Goal: Transaction & Acquisition: Purchase product/service

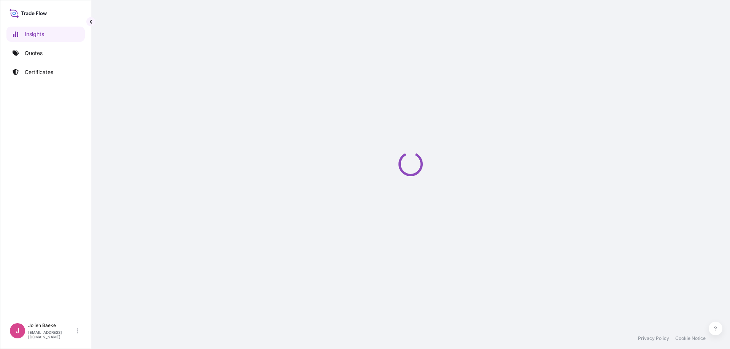
select select "2025"
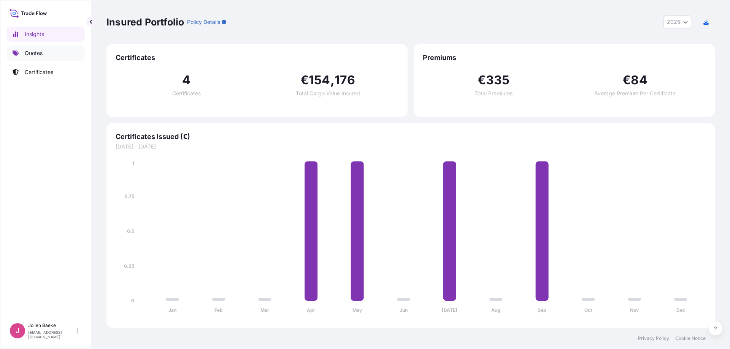
click at [40, 50] on p "Quotes" at bounding box center [34, 53] width 18 height 8
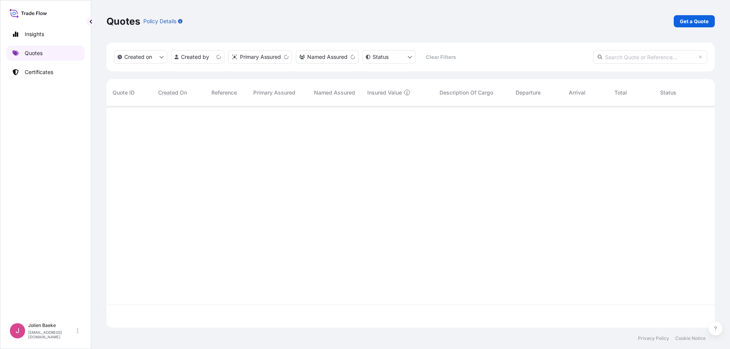
scroll to position [220, 603]
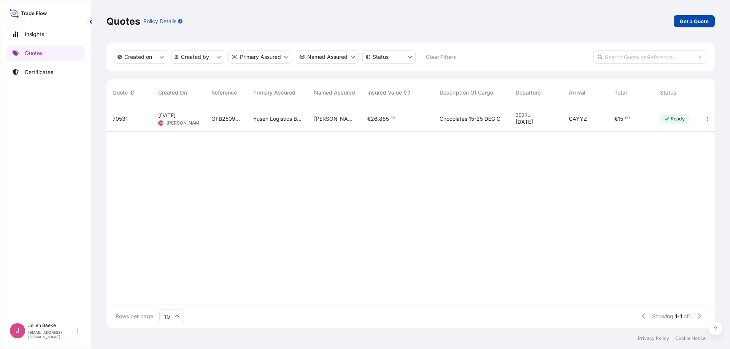
click at [694, 18] on p "Get a Quote" at bounding box center [694, 21] width 29 height 8
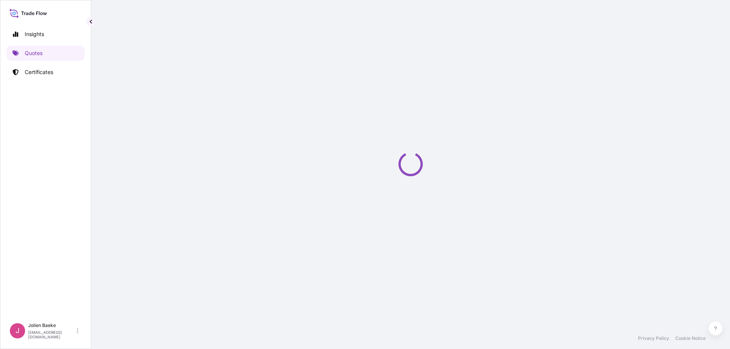
select select "Road / [GEOGRAPHIC_DATA]"
select select "Sea"
select select "21"
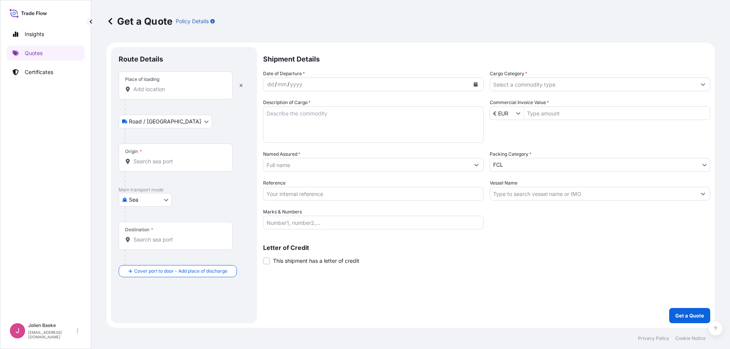
click at [144, 91] on input "Place of loading" at bounding box center [178, 90] width 90 height 8
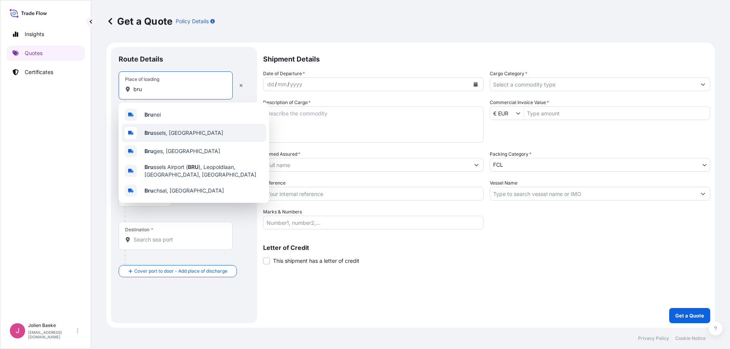
click at [155, 133] on span "Bru ssels, [GEOGRAPHIC_DATA]" at bounding box center [184, 133] width 79 height 8
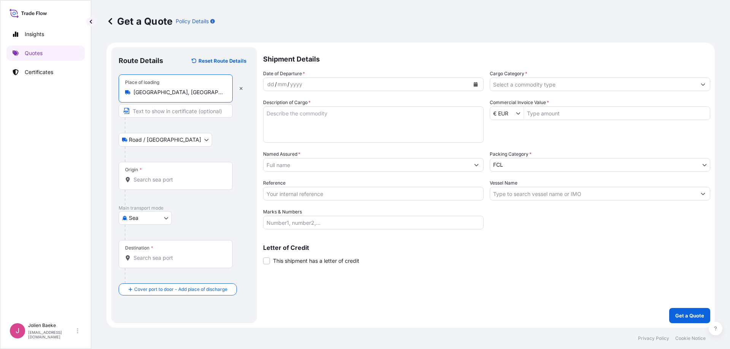
type input "[GEOGRAPHIC_DATA], [GEOGRAPHIC_DATA]"
click at [134, 176] on div at bounding box center [175, 180] width 101 height 8
click at [134, 176] on input "Origin *" at bounding box center [178, 180] width 90 height 8
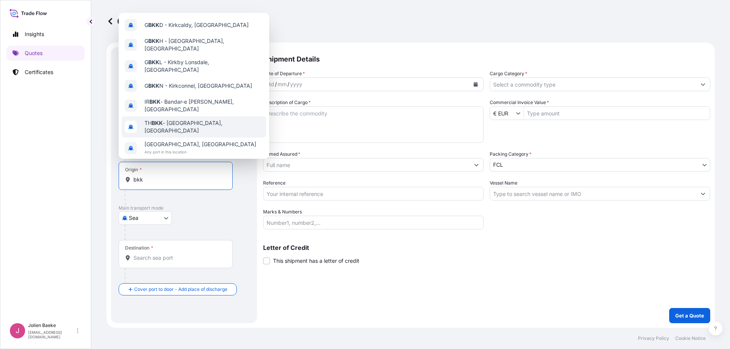
click at [172, 119] on span "TH BKK - [GEOGRAPHIC_DATA], [GEOGRAPHIC_DATA]" at bounding box center [204, 126] width 119 height 15
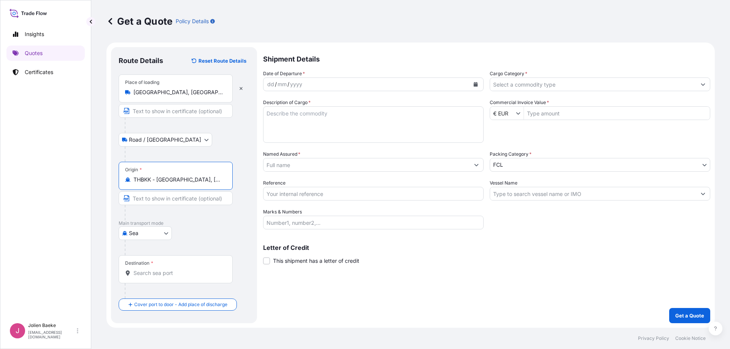
type input "THBKK - [GEOGRAPHIC_DATA], [GEOGRAPHIC_DATA]"
click at [286, 86] on div "mm" at bounding box center [282, 84] width 11 height 9
click at [290, 84] on div "yyyy" at bounding box center [296, 84] width 14 height 9
click at [312, 84] on div "dd / mm / yyyy" at bounding box center [367, 85] width 206 height 14
click at [299, 84] on div "yyyy" at bounding box center [296, 84] width 14 height 9
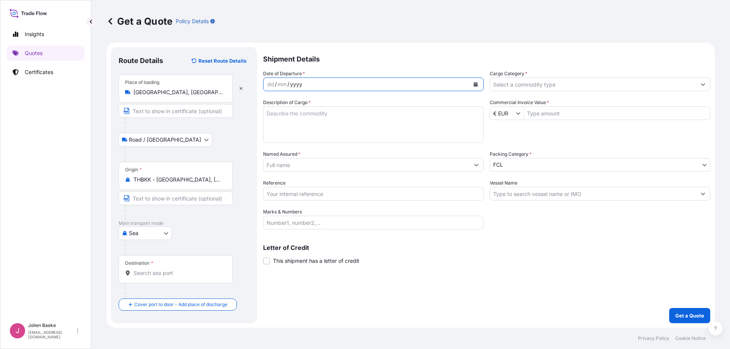
click at [298, 86] on div "yyyy" at bounding box center [296, 84] width 14 height 9
click at [273, 84] on div "dd" at bounding box center [271, 84] width 8 height 9
click at [283, 86] on div "mm" at bounding box center [282, 84] width 11 height 9
click at [292, 120] on textarea "Description of Cargo *" at bounding box center [373, 124] width 221 height 37
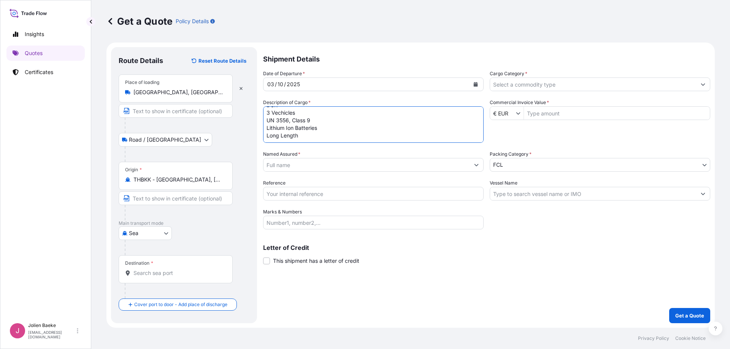
type textarea "DGR 3 Vechicles UN 3556, Class 9 Lithium Ion Batteries Long Length"
click at [277, 166] on input "Named Assured *" at bounding box center [367, 165] width 206 height 14
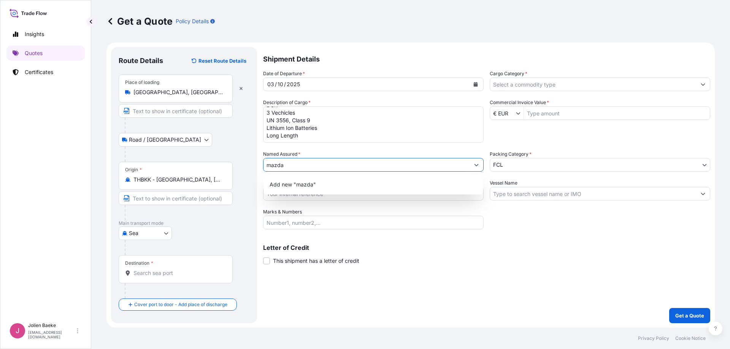
click at [292, 165] on input "mazda" at bounding box center [367, 165] width 206 height 14
type input "mazda"
click at [465, 268] on div "Shipment Details Date of Departure * [DATE] Cargo Category * Description of Car…" at bounding box center [486, 185] width 447 height 276
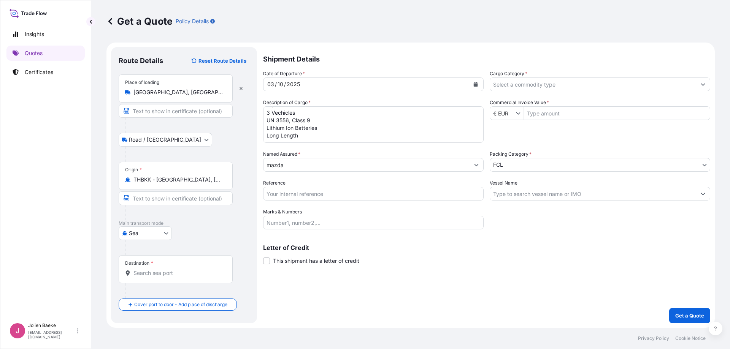
click at [274, 193] on input "Reference" at bounding box center [373, 194] width 221 height 14
type input "KDB 25091732"
click at [394, 255] on div "Letter of Credit This shipment has a letter of credit Letter of credit * Letter…" at bounding box center [486, 255] width 447 height 20
click at [530, 87] on input "Cargo Category *" at bounding box center [593, 85] width 206 height 14
type input "dgr"
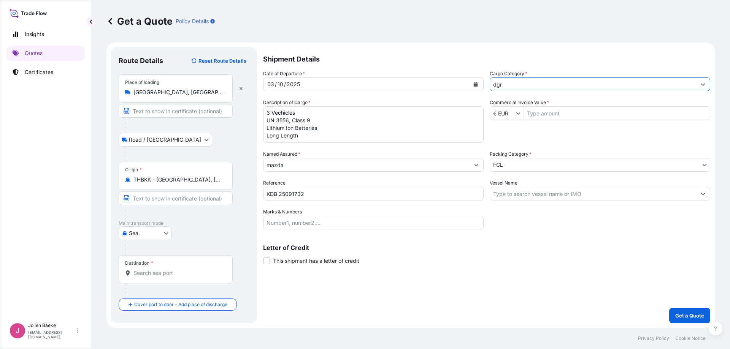
drag, startPoint x: 505, startPoint y: 87, endPoint x: 485, endPoint y: 87, distance: 19.8
click at [485, 87] on div "Date of Departure * [DATE] Cargo Category * dgr Description of Cargo * DGR 3 Ve…" at bounding box center [486, 150] width 447 height 160
click at [516, 87] on input "car" at bounding box center [593, 85] width 206 height 14
type input "c"
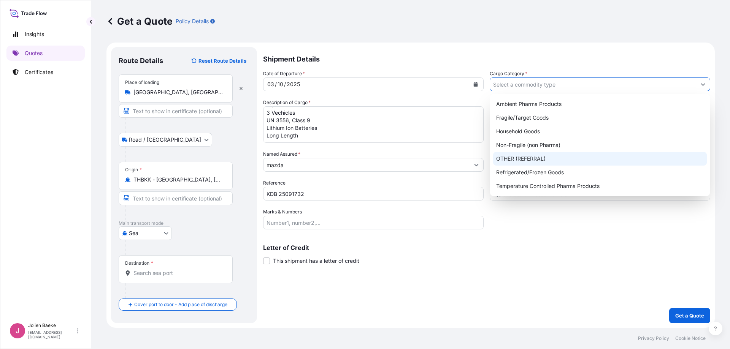
click at [513, 158] on div "OTHER (REFERRAL)" at bounding box center [600, 159] width 214 height 14
type input "OTHER (REFERRAL)"
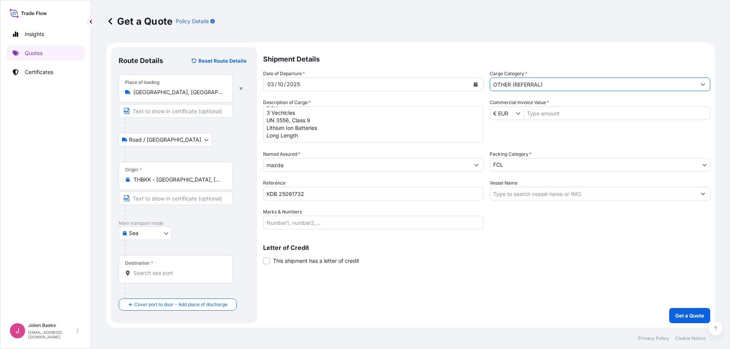
click at [508, 165] on body "Insights Quotes Certificates J [PERSON_NAME] [EMAIL_ADDRESS][DOMAIN_NAME] Get a…" at bounding box center [365, 174] width 730 height 349
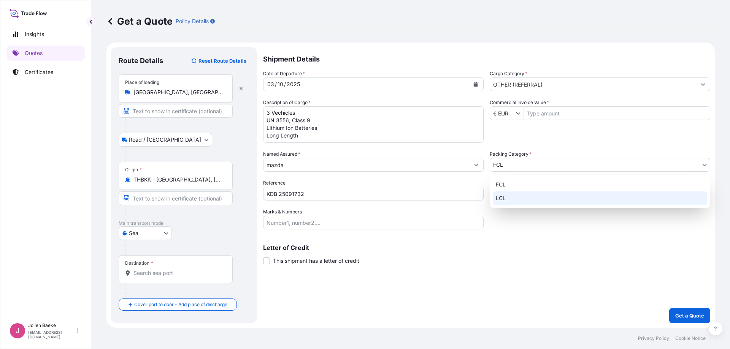
click at [505, 197] on div "LCL" at bounding box center [600, 199] width 214 height 14
select select "22"
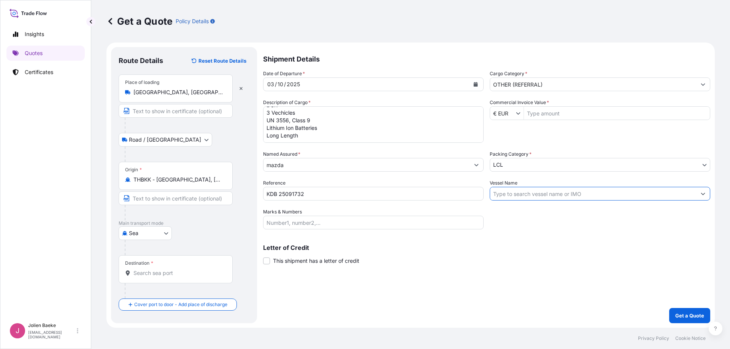
click at [506, 195] on input "Vessel Name" at bounding box center [593, 194] width 206 height 14
click at [521, 249] on p "Letter of Credit" at bounding box center [486, 248] width 447 height 6
click at [543, 114] on input "Commercial Invoice Value *" at bounding box center [617, 113] width 186 height 14
type input "156.000"
click at [306, 133] on textarea "DGR 3 Vechicles UN 3556, Class 9 Lithium Ion Batteries Long Length" at bounding box center [373, 124] width 221 height 37
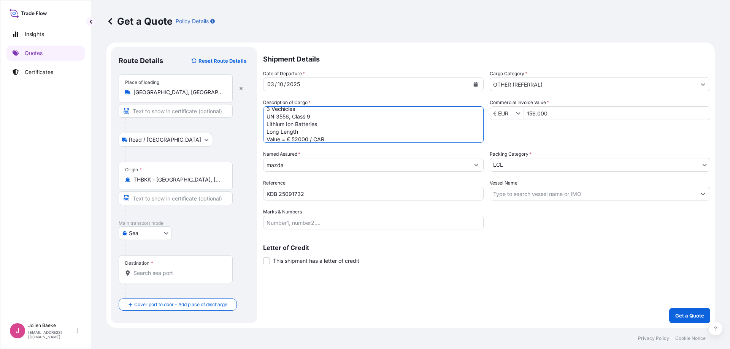
type textarea "DGR 3 Vechicles UN 3556, Class 9 Lithium Ion Batteries Long Length Value = € 52…"
click at [138, 277] on div "Destination *" at bounding box center [176, 270] width 114 height 28
click at [138, 277] on input "Destination *" at bounding box center [178, 274] width 90 height 8
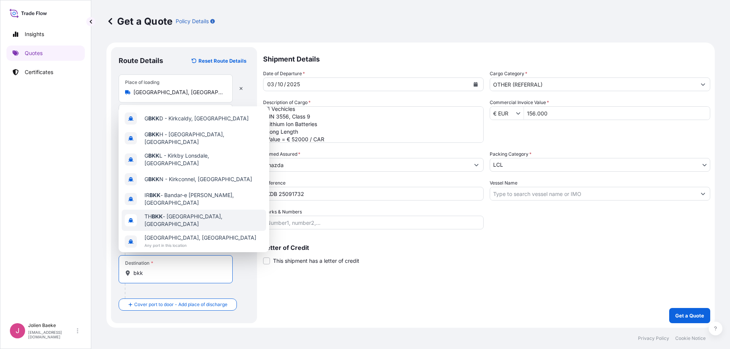
click at [169, 213] on span "TH BKK - [GEOGRAPHIC_DATA], [GEOGRAPHIC_DATA]" at bounding box center [204, 220] width 119 height 15
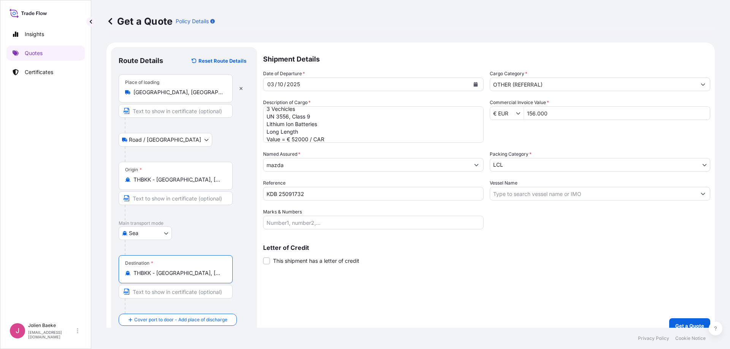
type input "THBKK - [GEOGRAPHIC_DATA], [GEOGRAPHIC_DATA]"
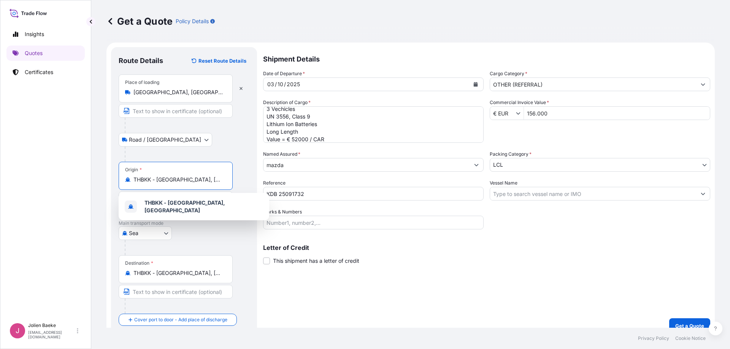
click at [164, 178] on input "THBKK - [GEOGRAPHIC_DATA], [GEOGRAPHIC_DATA]" at bounding box center [178, 180] width 90 height 8
drag, startPoint x: 205, startPoint y: 182, endPoint x: 106, endPoint y: 181, distance: 98.9
click at [106, 181] on div "Get a Quote Policy Details Route Details Reset Route Details Place of loading […" at bounding box center [410, 164] width 639 height 328
type input "THBKK - [GEOGRAPHIC_DATA], [GEOGRAPHIC_DATA]"
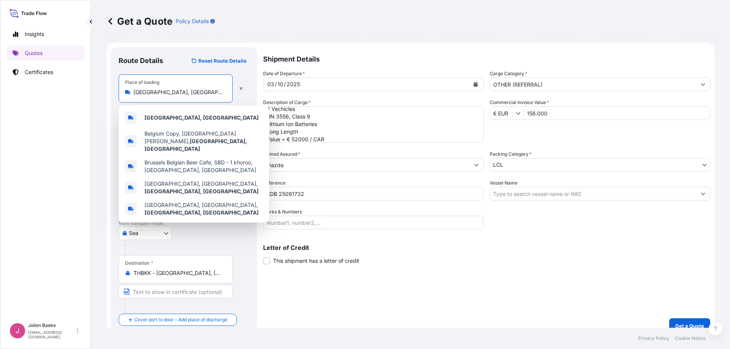
drag, startPoint x: 191, startPoint y: 93, endPoint x: 111, endPoint y: 94, distance: 80.2
click at [111, 94] on form "Route Details Reset Route Details Place of loading [GEOGRAPHIC_DATA], [GEOGRAPH…" at bounding box center [410, 191] width 608 height 296
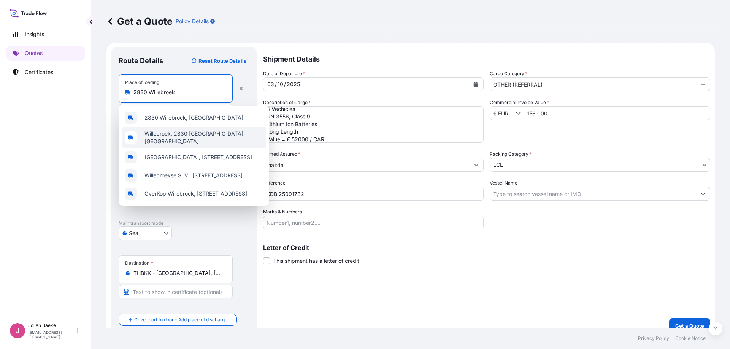
click at [164, 139] on span "Willebroek, 2830 [GEOGRAPHIC_DATA], [GEOGRAPHIC_DATA]" at bounding box center [204, 137] width 119 height 15
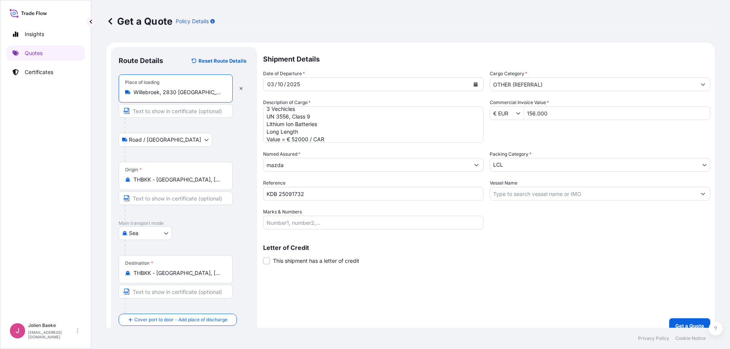
type input "Willebroek, 2830 [GEOGRAPHIC_DATA], [GEOGRAPHIC_DATA]"
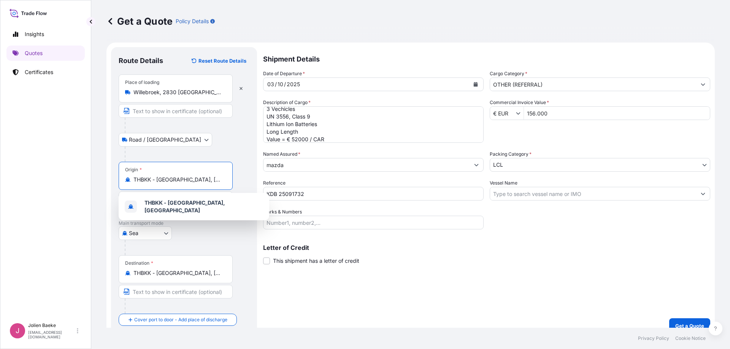
click at [213, 183] on input "THBKK - [GEOGRAPHIC_DATA], [GEOGRAPHIC_DATA]" at bounding box center [178, 180] width 90 height 8
drag, startPoint x: 212, startPoint y: 181, endPoint x: 123, endPoint y: 184, distance: 88.7
click at [123, 184] on div "Origin * THBKK - [GEOGRAPHIC_DATA], [GEOGRAPHIC_DATA]" at bounding box center [176, 176] width 114 height 28
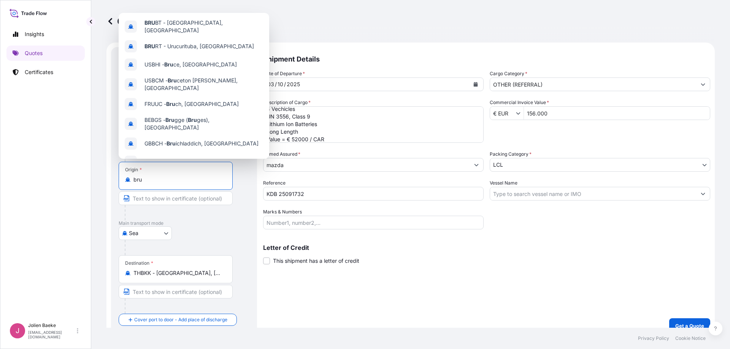
click at [134, 181] on input "bru" at bounding box center [178, 180] width 90 height 8
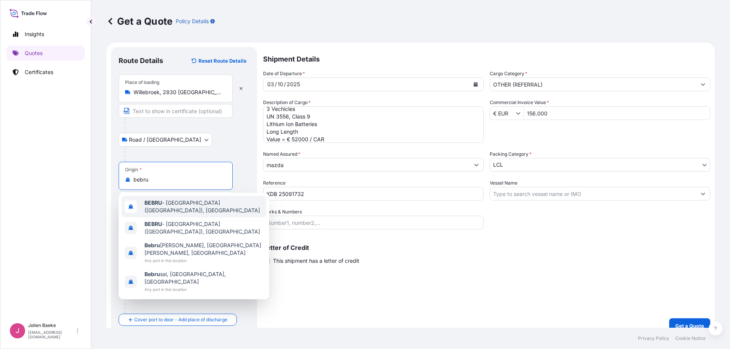
click at [174, 206] on span "BEBRU - [GEOGRAPHIC_DATA] ([GEOGRAPHIC_DATA]), [GEOGRAPHIC_DATA]" at bounding box center [204, 206] width 119 height 15
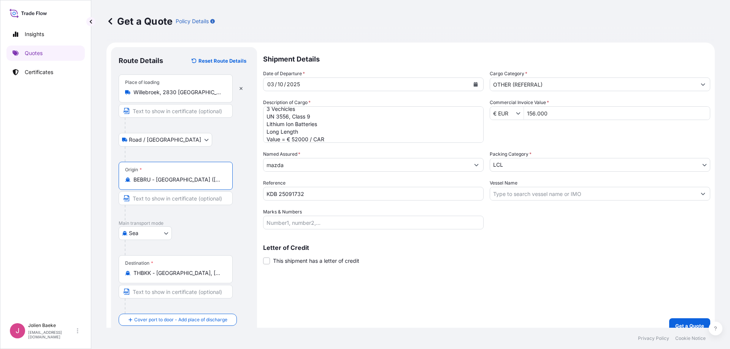
type input "BEBRU - [GEOGRAPHIC_DATA] ([GEOGRAPHIC_DATA]), [GEOGRAPHIC_DATA]"
click at [159, 234] on body "0 options available. 4 options available. Insights Quotes Certificates J [PERSO…" at bounding box center [365, 174] width 730 height 349
click at [143, 252] on div "Air" at bounding box center [145, 253] width 47 height 14
select select "Air"
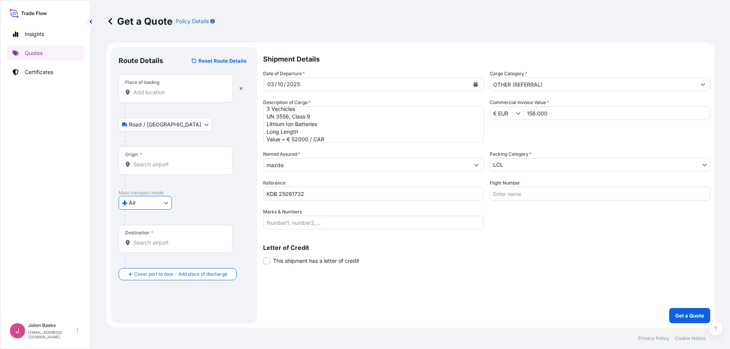
click at [145, 97] on div "Place of loading" at bounding box center [176, 89] width 114 height 28
click at [145, 96] on input "Place of loading" at bounding box center [178, 93] width 90 height 8
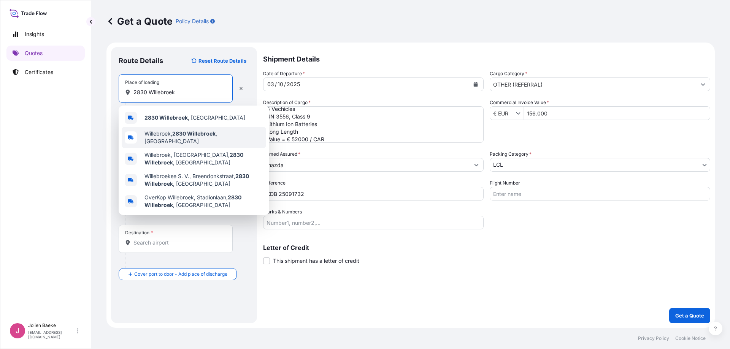
click at [159, 134] on span "Willebroek, 2830 [GEOGRAPHIC_DATA] , [GEOGRAPHIC_DATA]" at bounding box center [204, 137] width 119 height 15
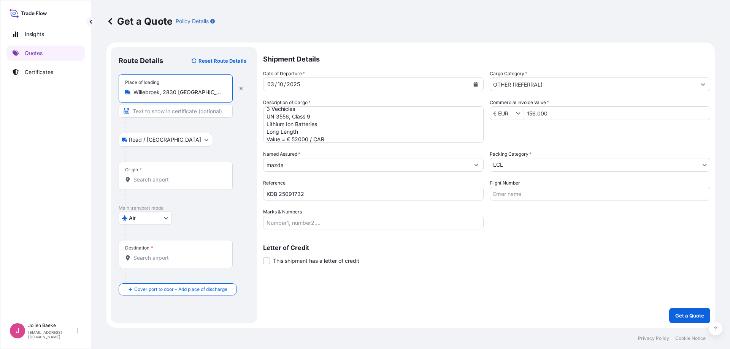
type input "Willebroek, 2830 [GEOGRAPHIC_DATA], [GEOGRAPHIC_DATA]"
click at [144, 180] on input "Origin *" at bounding box center [178, 180] width 90 height 8
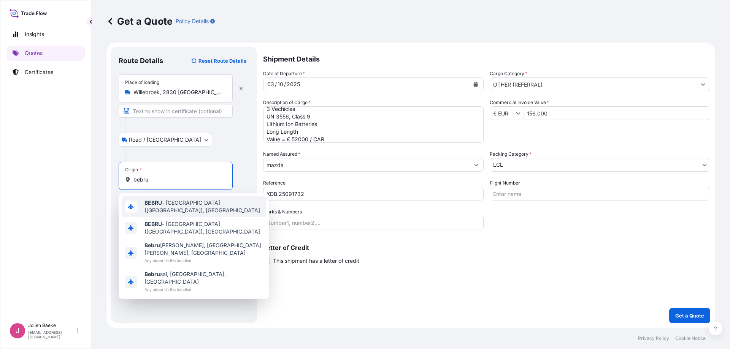
click at [150, 205] on b "BEBRU" at bounding box center [153, 203] width 17 height 6
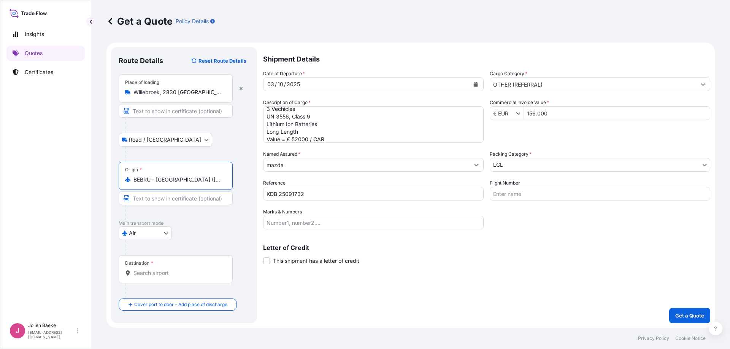
type input "BEBRU - [GEOGRAPHIC_DATA] ([GEOGRAPHIC_DATA]), [GEOGRAPHIC_DATA]"
click at [138, 276] on input "Destination *" at bounding box center [178, 274] width 90 height 8
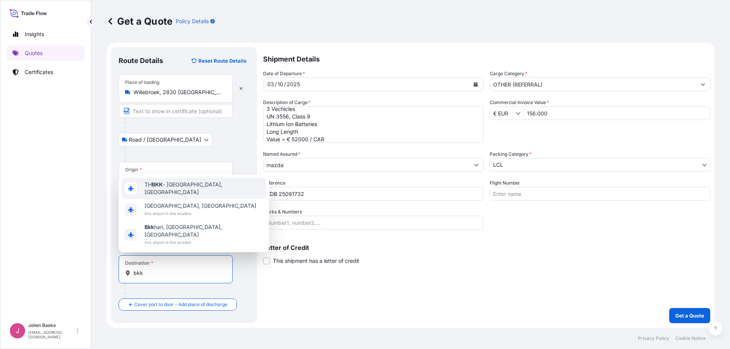
click at [183, 195] on span "TH BKK - [GEOGRAPHIC_DATA], [GEOGRAPHIC_DATA]" at bounding box center [204, 188] width 119 height 15
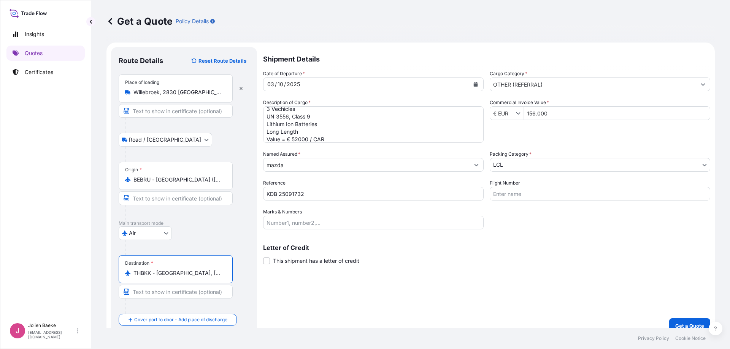
scroll to position [10, 0]
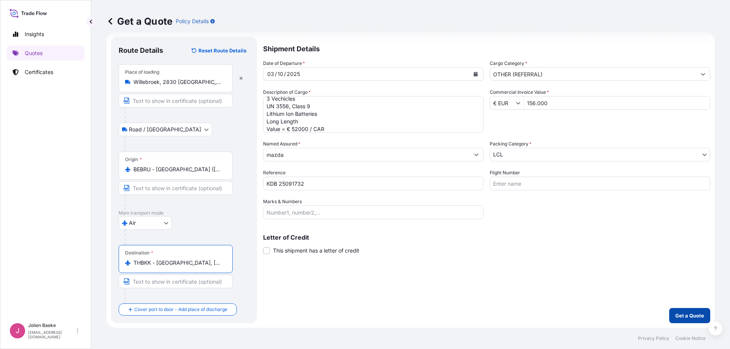
type input "THBKK - [GEOGRAPHIC_DATA], [GEOGRAPHIC_DATA]"
click at [681, 315] on p "Get a Quote" at bounding box center [689, 316] width 29 height 8
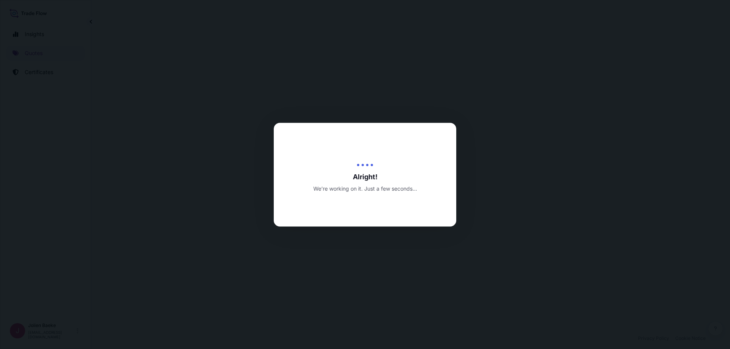
select select "Road / [GEOGRAPHIC_DATA]"
select select "Air"
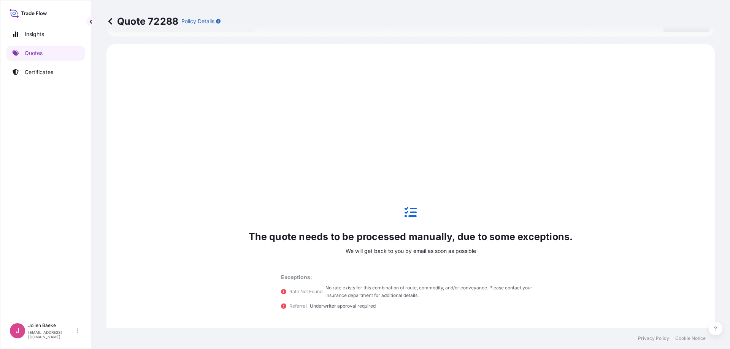
scroll to position [305, 0]
